Goal: Find specific page/section: Find specific page/section

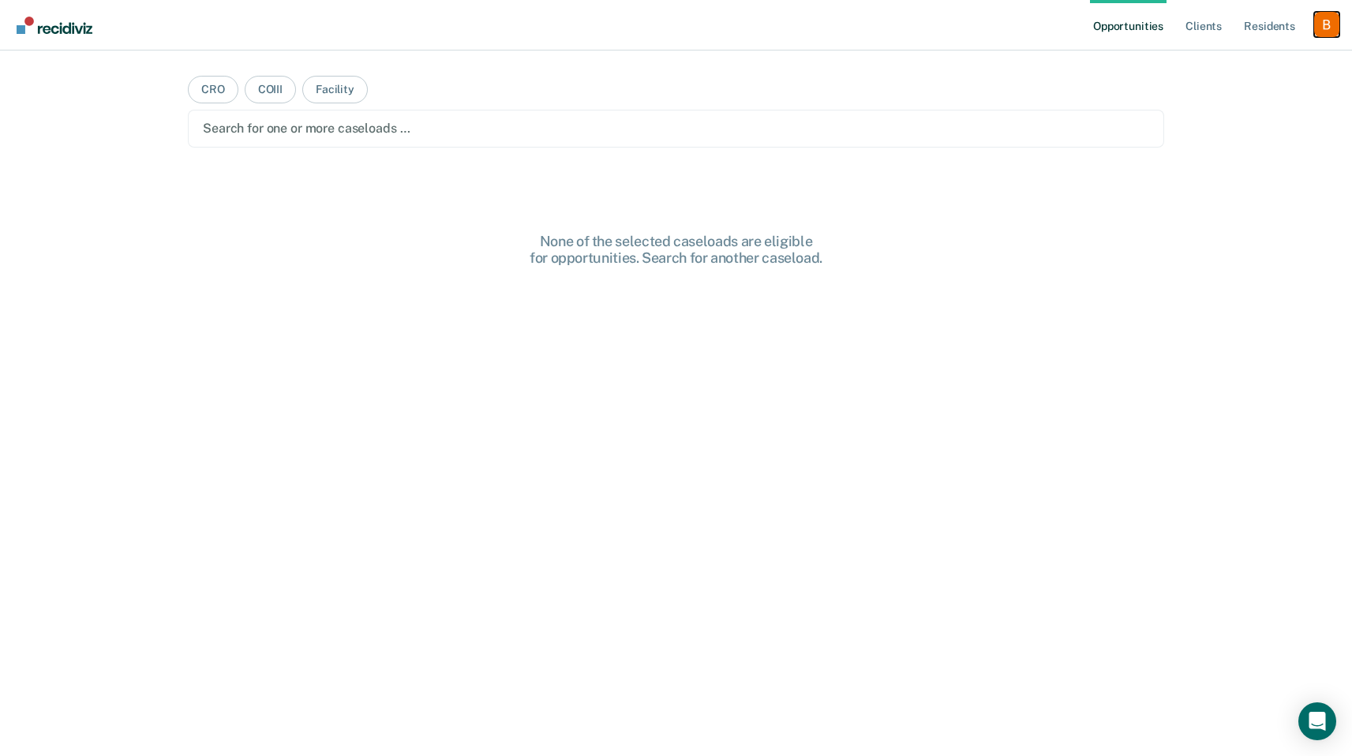
click at [1320, 26] on div "Profile dropdown button" at bounding box center [1326, 24] width 25 height 25
click at [1237, 60] on link "Profile" at bounding box center [1263, 64] width 127 height 13
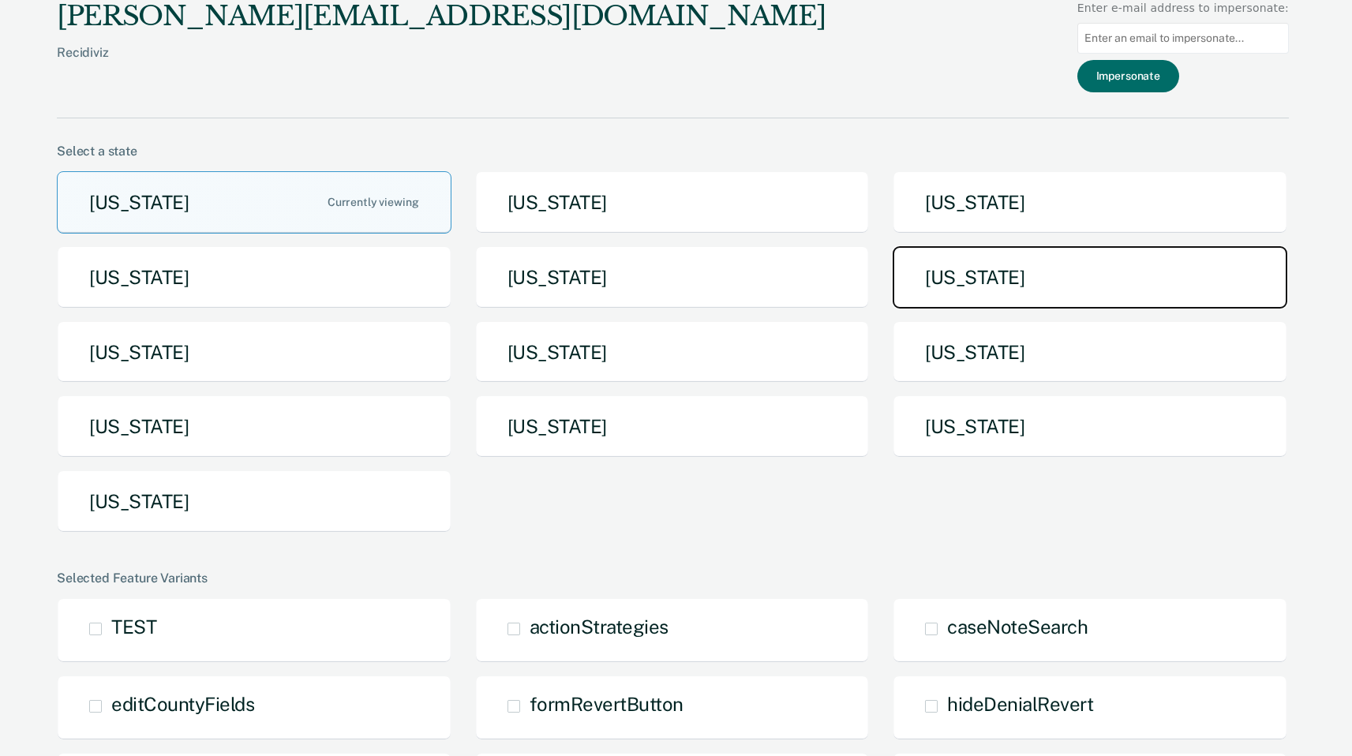
click at [1032, 283] on button "[US_STATE]" at bounding box center [1090, 277] width 395 height 62
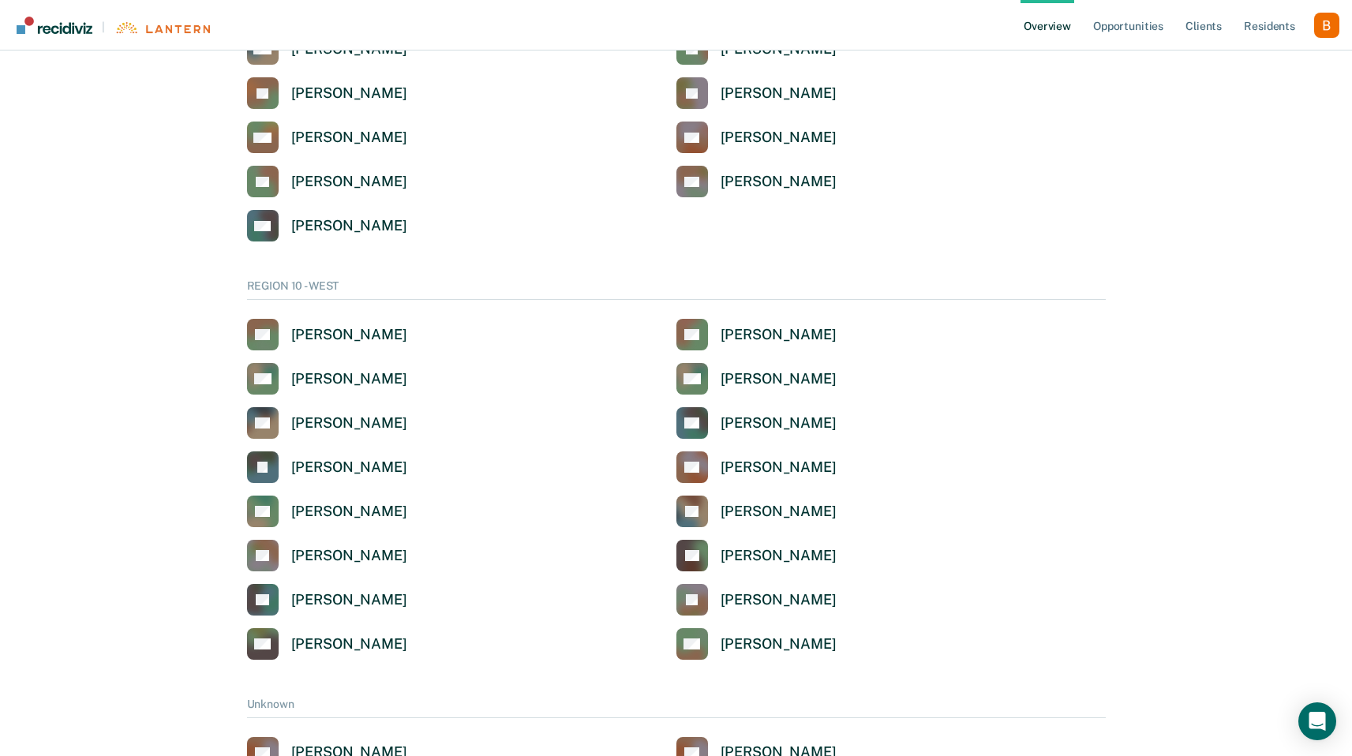
scroll to position [4103, 0]
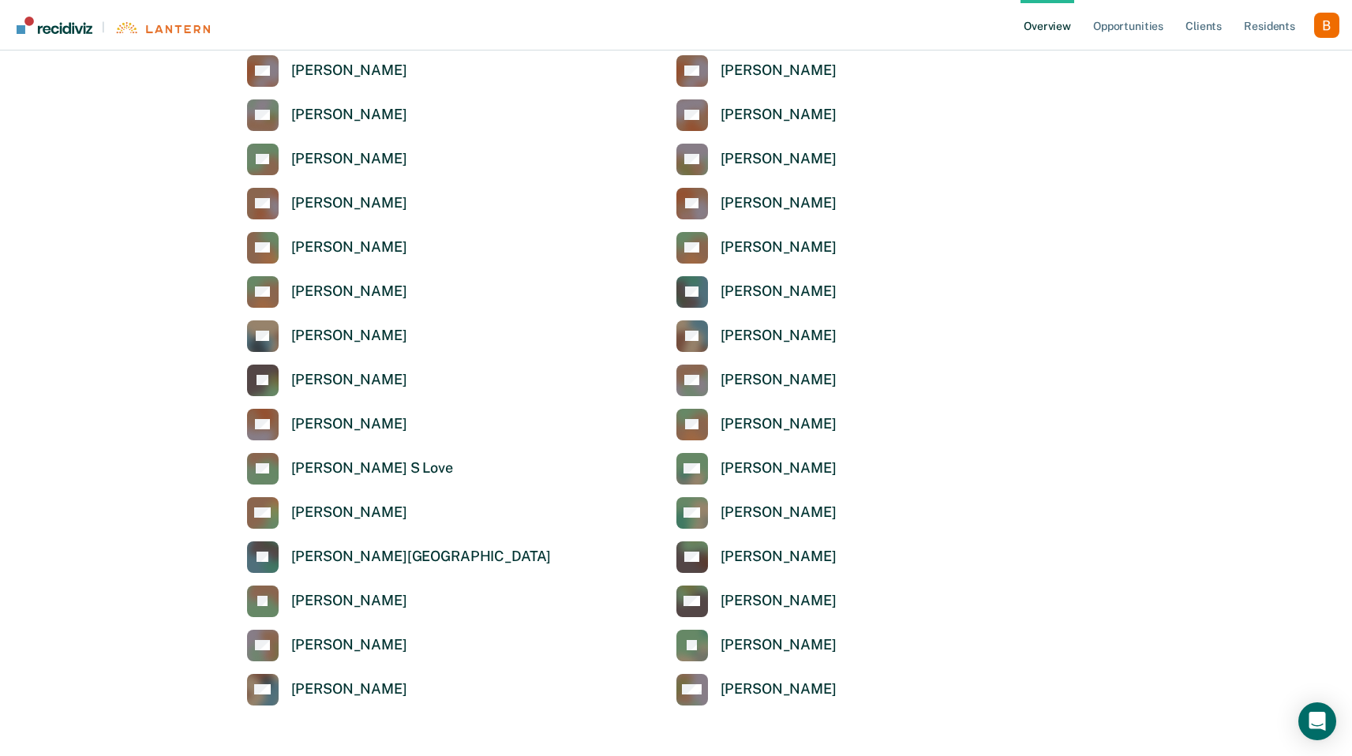
drag, startPoint x: 494, startPoint y: 438, endPoint x: 440, endPoint y: 429, distance: 55.3
click at [494, 438] on div "[PERSON_NAME]" at bounding box center [461, 425] width 429 height 32
click at [368, 426] on div "[PERSON_NAME]" at bounding box center [349, 424] width 116 height 18
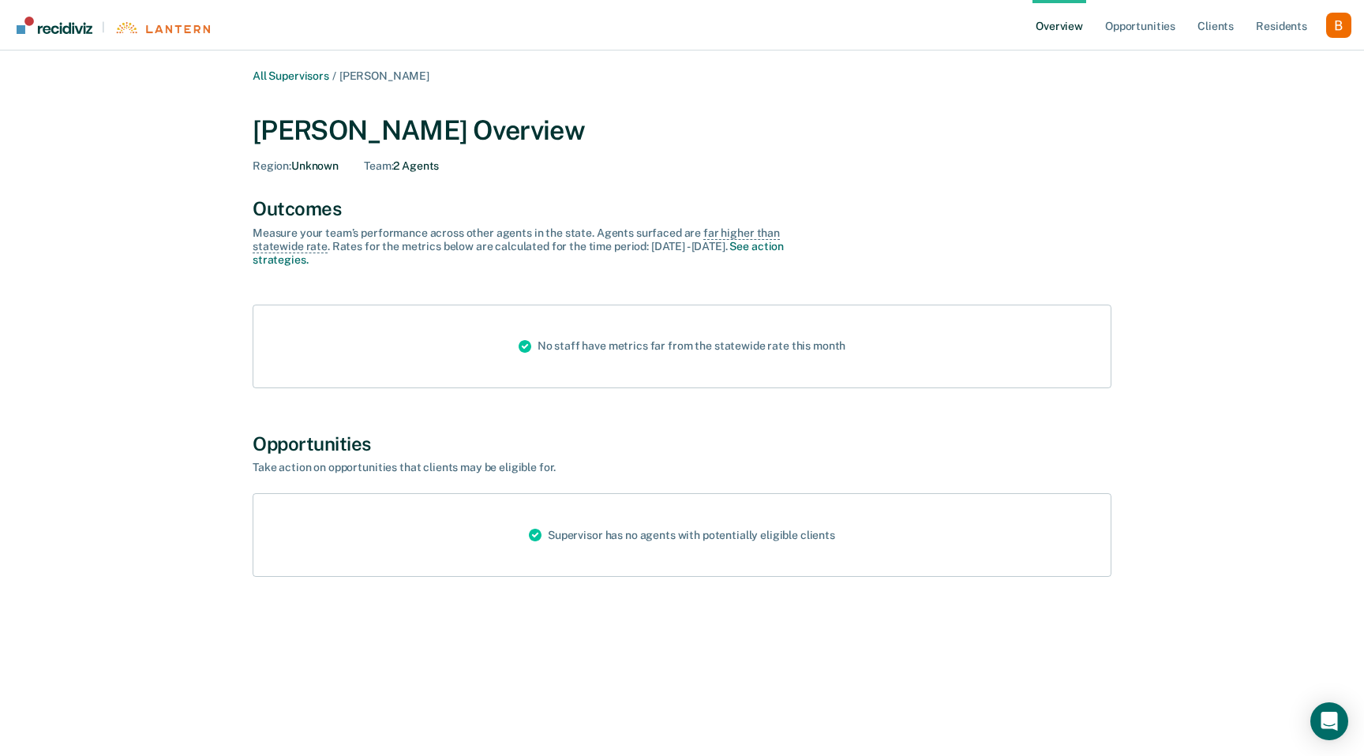
click at [363, 188] on div "All Supervisors / [PERSON_NAME] [PERSON_NAME] Overview Region : Unknown Team : …" at bounding box center [681, 345] width 947 height 552
click at [291, 75] on link "All Supervisors" at bounding box center [291, 75] width 77 height 13
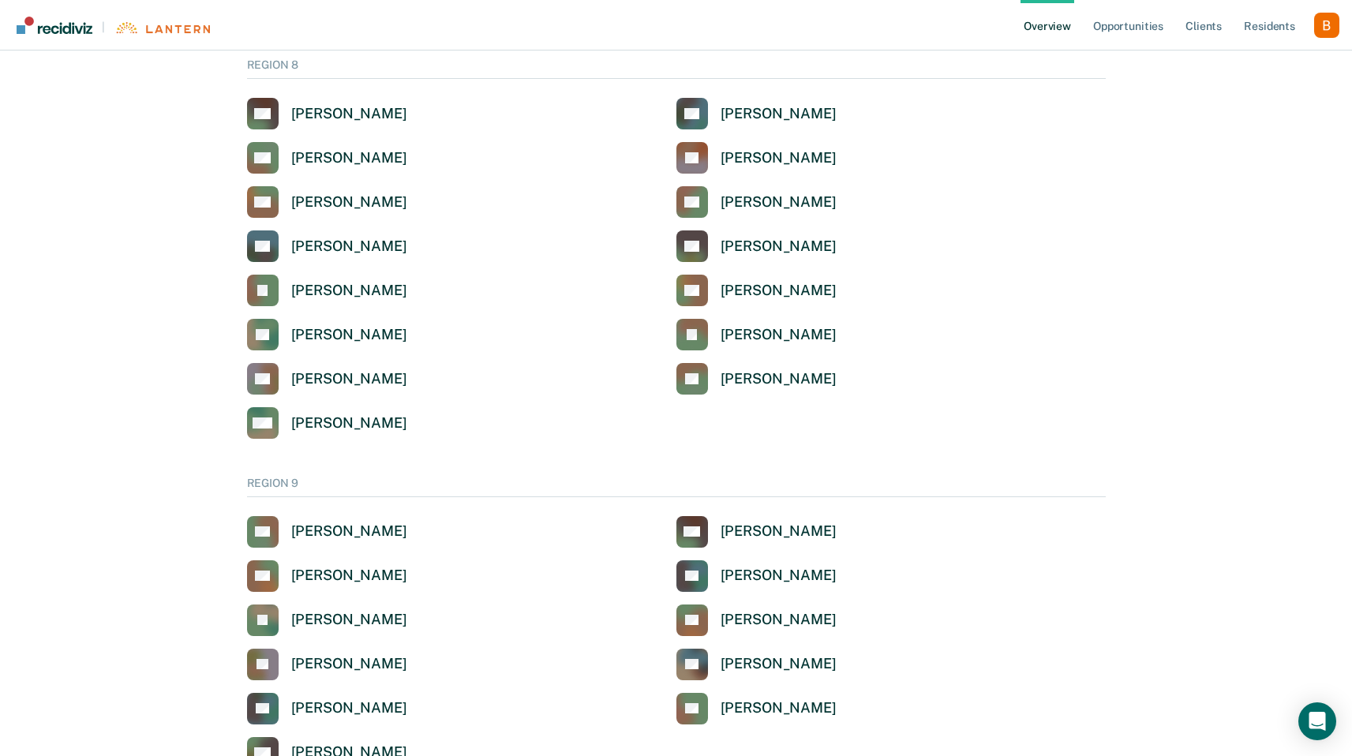
scroll to position [3796, 0]
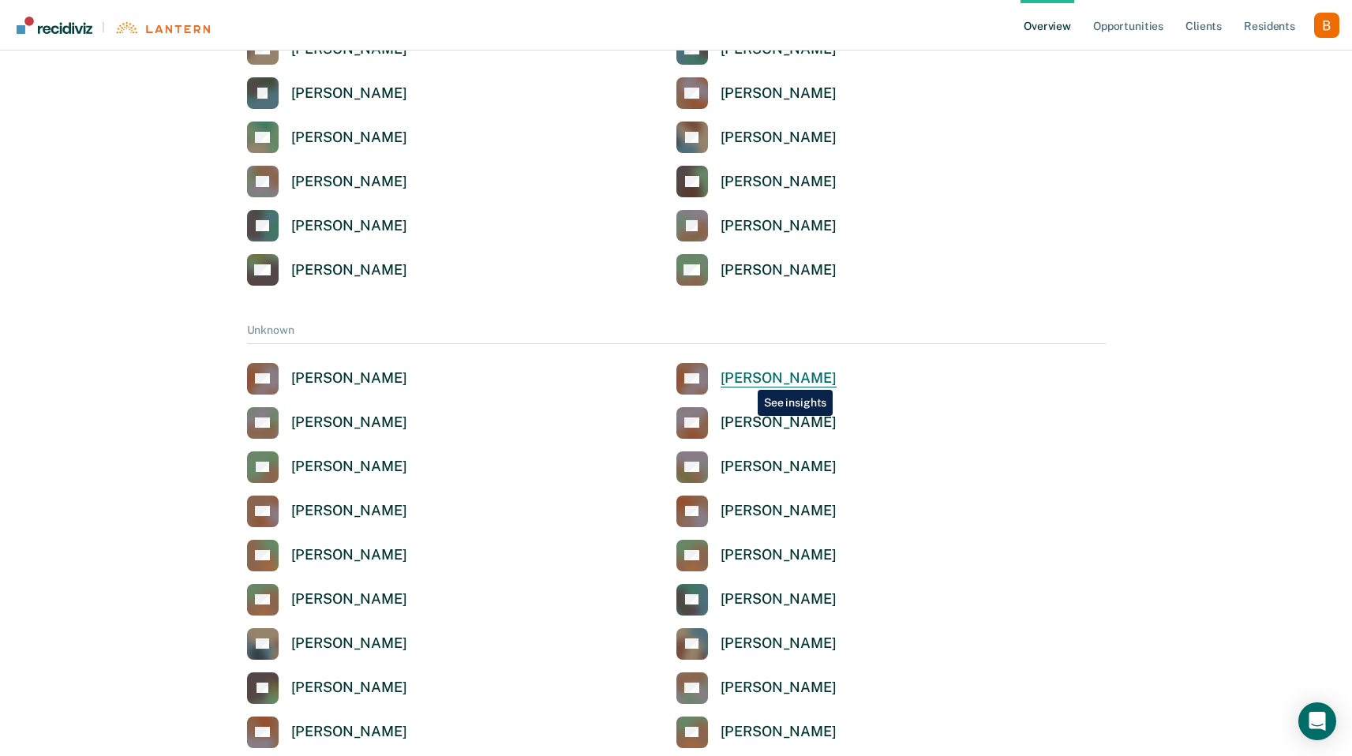
click at [746, 378] on div "[PERSON_NAME]" at bounding box center [779, 378] width 116 height 18
